Goal: Transaction & Acquisition: Purchase product/service

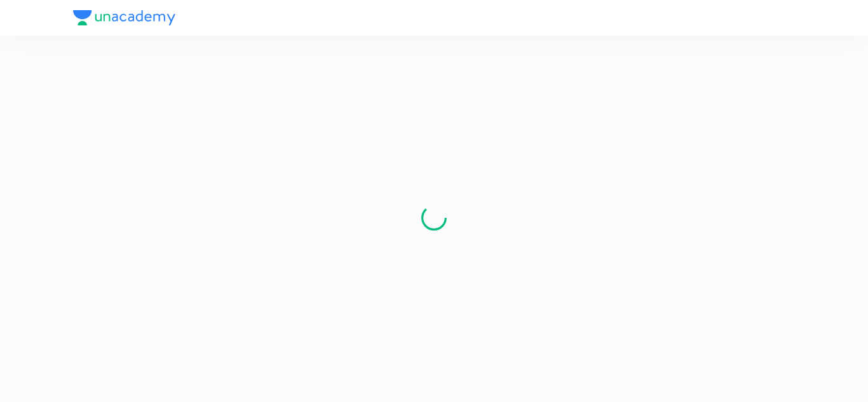
click at [115, 18] on div at bounding box center [434, 18] width 722 height 36
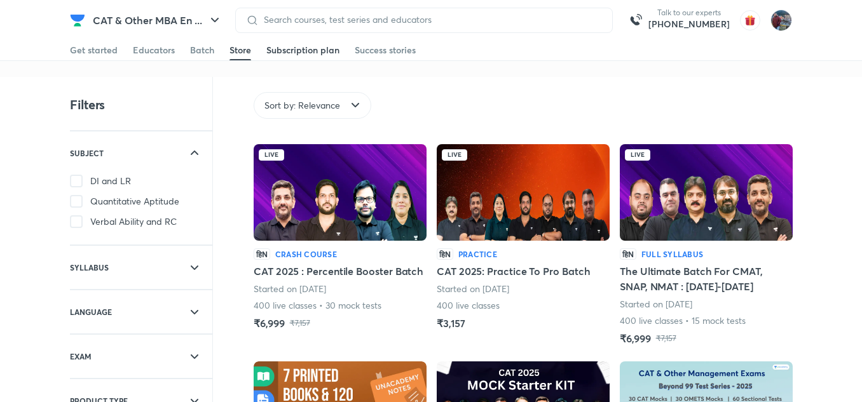
click at [293, 52] on div "Subscription plan" at bounding box center [302, 50] width 73 height 13
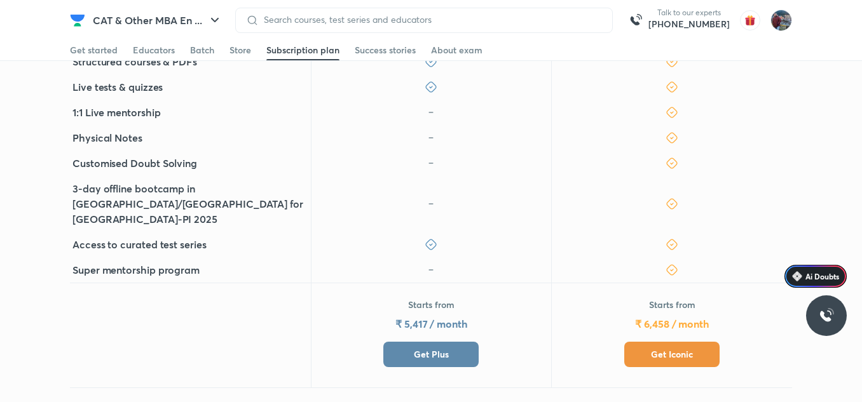
scroll to position [482, 0]
click at [645, 341] on button "Get Iconic" at bounding box center [671, 353] width 95 height 25
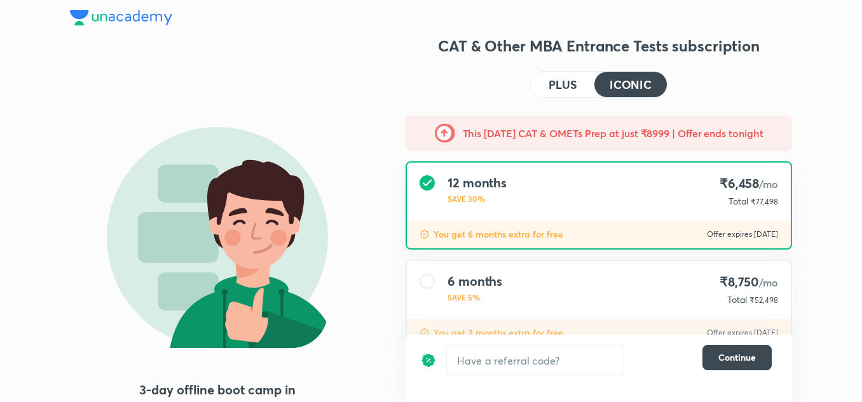
click at [558, 93] on button "PLUS" at bounding box center [562, 84] width 64 height 25
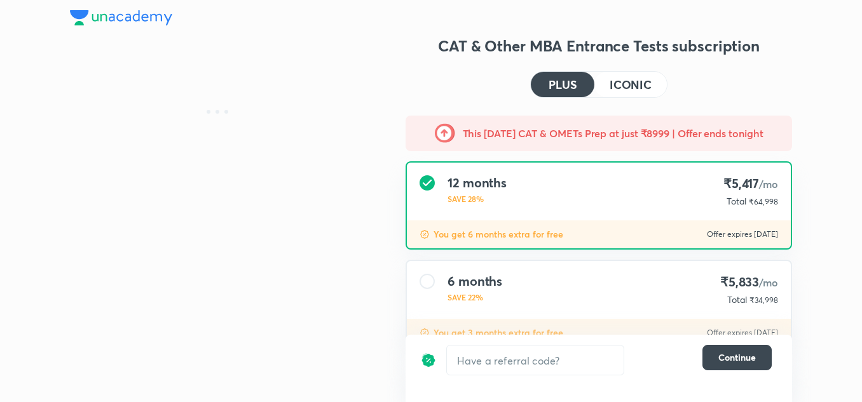
click at [555, 188] on div "12 months SAVE 28% ₹5,417 /mo Total ₹64,998" at bounding box center [599, 192] width 384 height 58
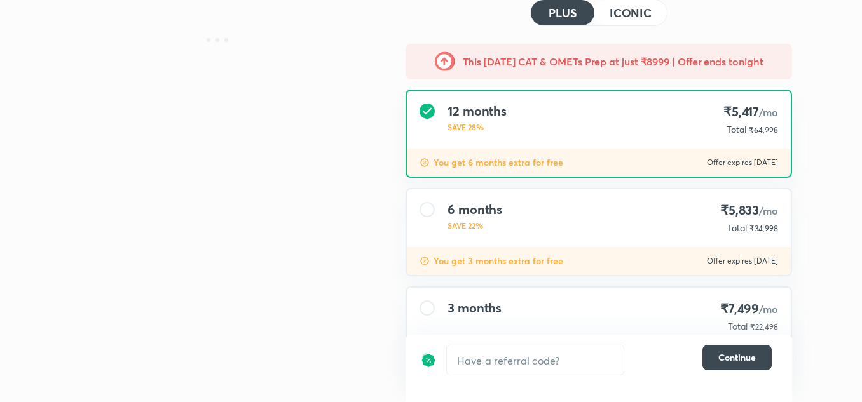
scroll to position [62, 0]
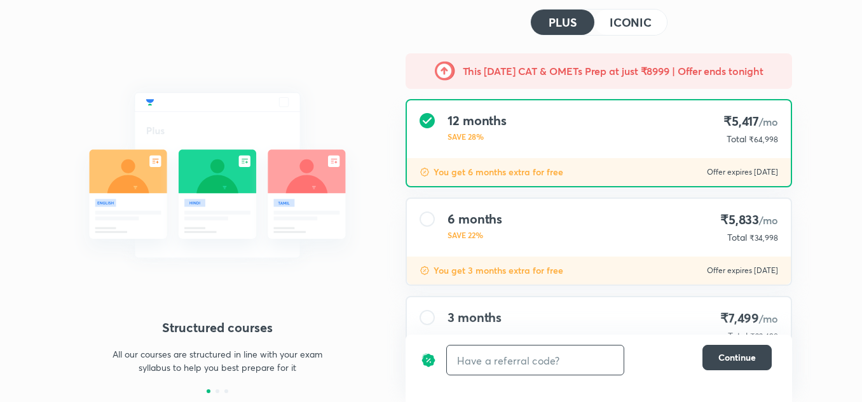
click at [541, 358] on input "text" at bounding box center [535, 361] width 177 height 30
type input "una10"
click at [605, 358] on h6 "Apply" at bounding box center [600, 360] width 25 height 13
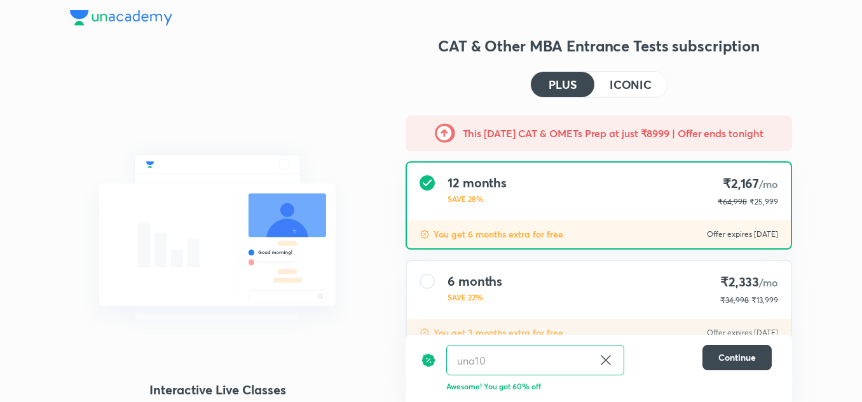
click at [123, 23] on img at bounding box center [121, 17] width 102 height 15
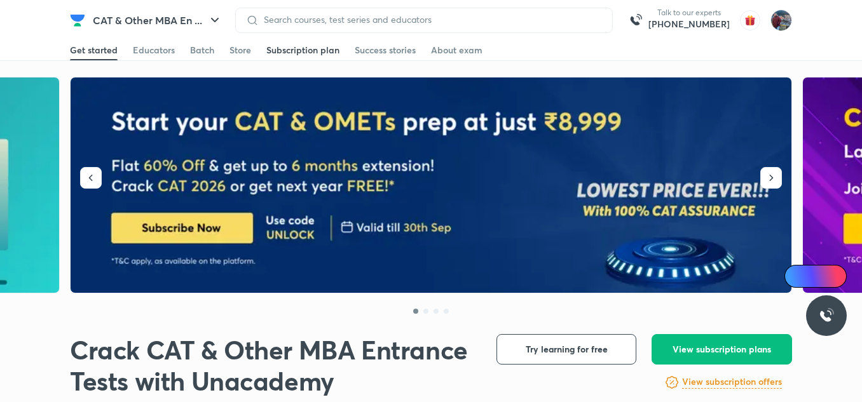
click at [288, 54] on div "Subscription plan" at bounding box center [302, 50] width 73 height 13
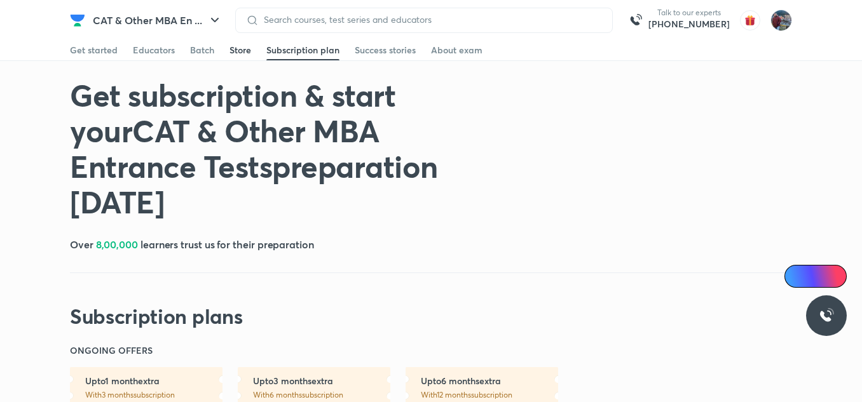
click at [238, 53] on div "Store" at bounding box center [240, 50] width 22 height 13
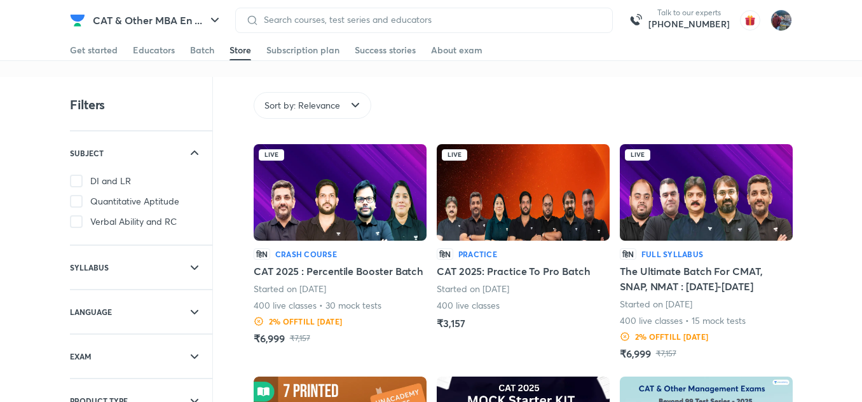
click at [673, 218] on img at bounding box center [705, 192] width 173 height 97
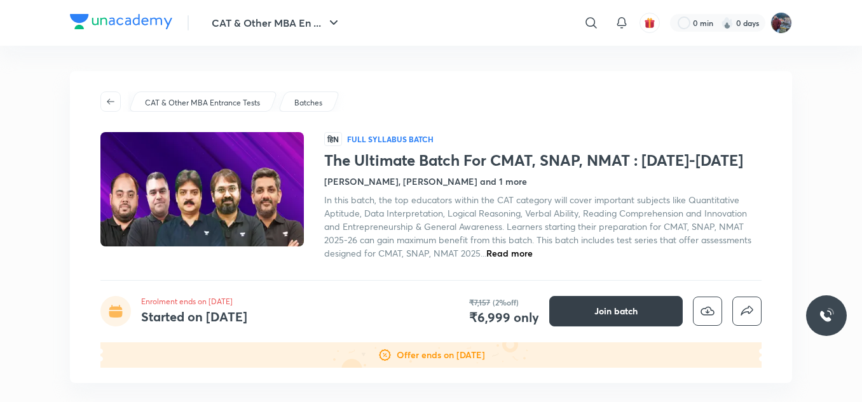
click at [623, 316] on span "Join batch" at bounding box center [615, 311] width 43 height 13
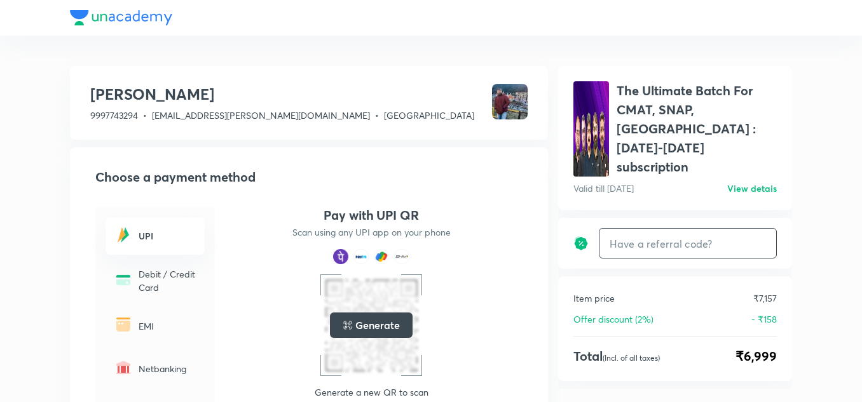
click at [650, 229] on input "text" at bounding box center [687, 244] width 177 height 30
type input "una10"
click at [756, 237] on h6 "Apply" at bounding box center [752, 243] width 25 height 13
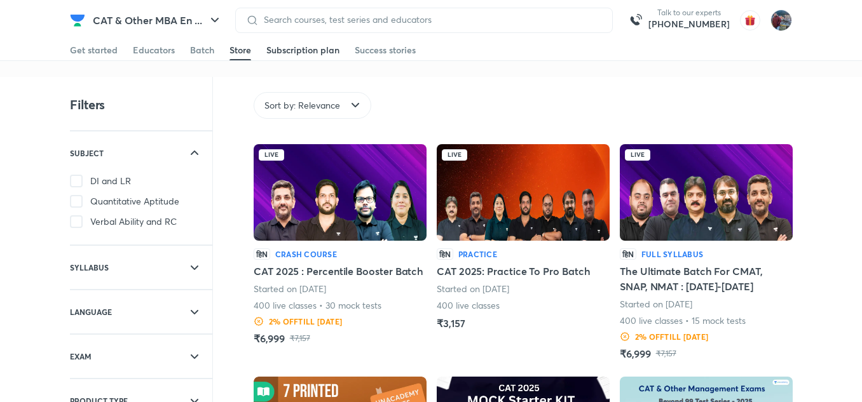
click at [286, 49] on div "Subscription plan" at bounding box center [302, 50] width 73 height 13
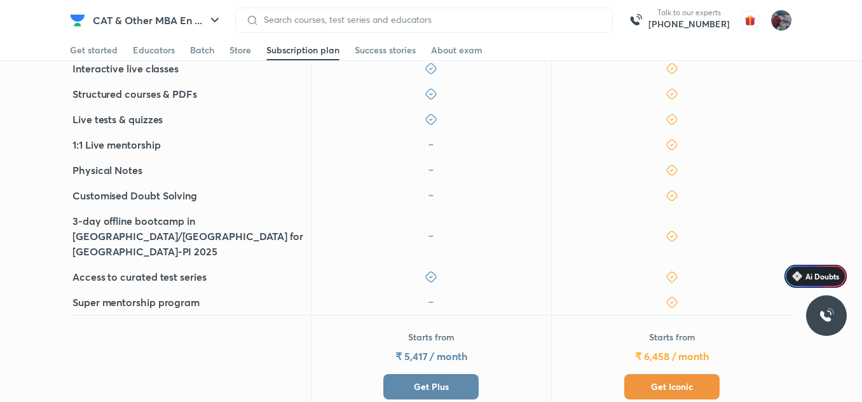
scroll to position [450, 0]
click at [442, 380] on span "Get Plus" at bounding box center [431, 386] width 35 height 13
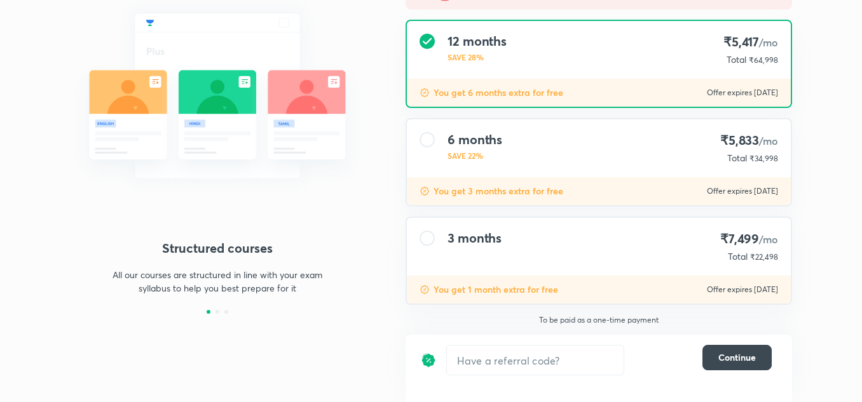
scroll to position [142, 0]
click at [473, 245] on h4 "3 months" at bounding box center [474, 237] width 54 height 15
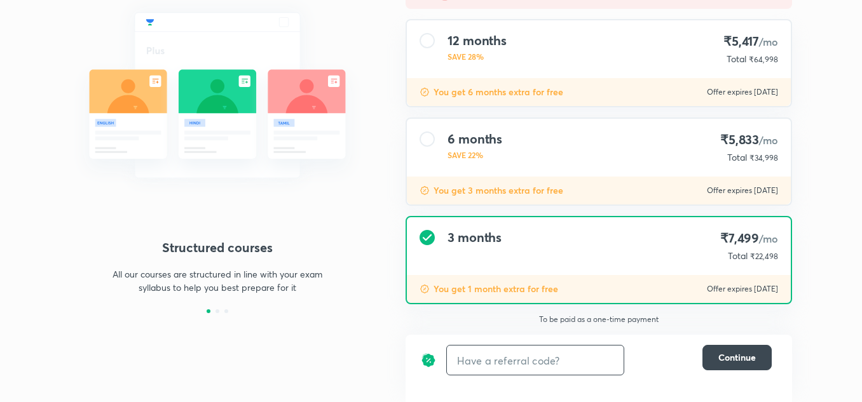
click at [503, 358] on input "text" at bounding box center [535, 361] width 177 height 30
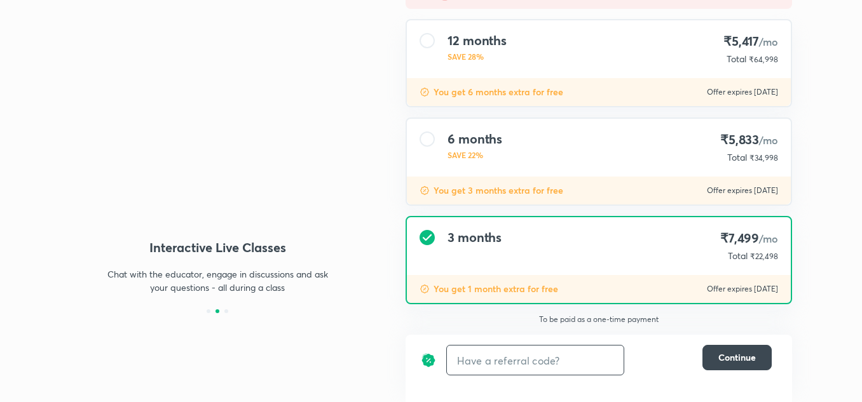
type input "j"
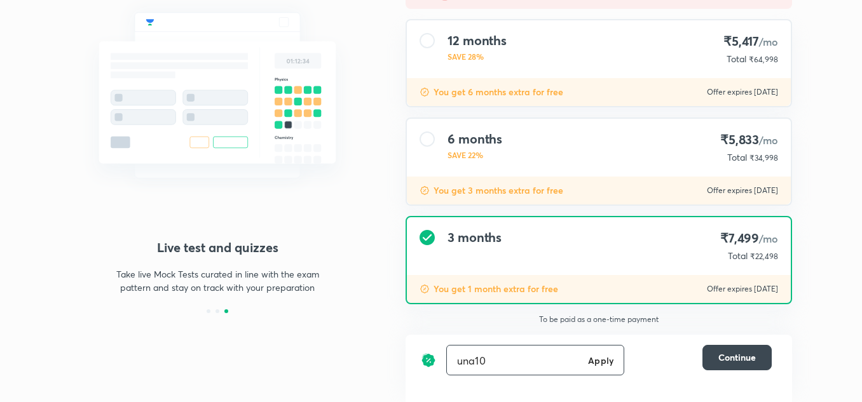
type input "una10"
click at [600, 356] on h6 "Apply" at bounding box center [600, 360] width 25 height 13
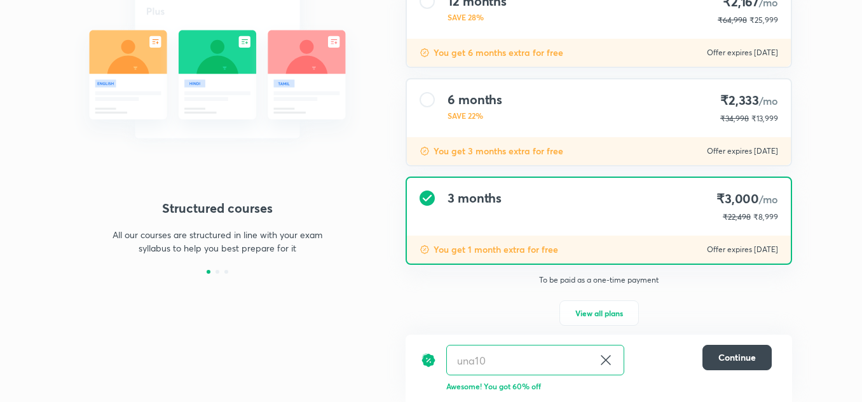
scroll to position [194, 0]
